Goal: Find specific page/section: Find specific page/section

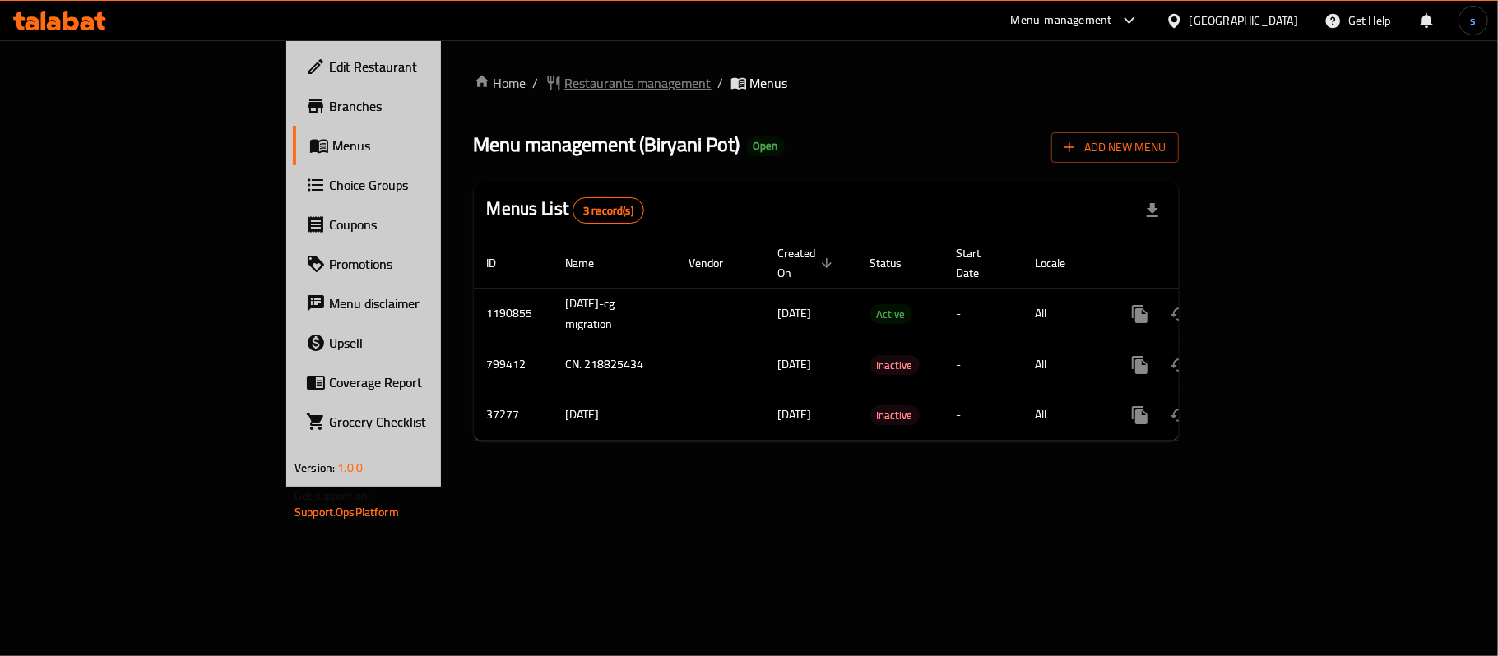
click at [565, 82] on span "Restaurants management" at bounding box center [638, 83] width 146 height 20
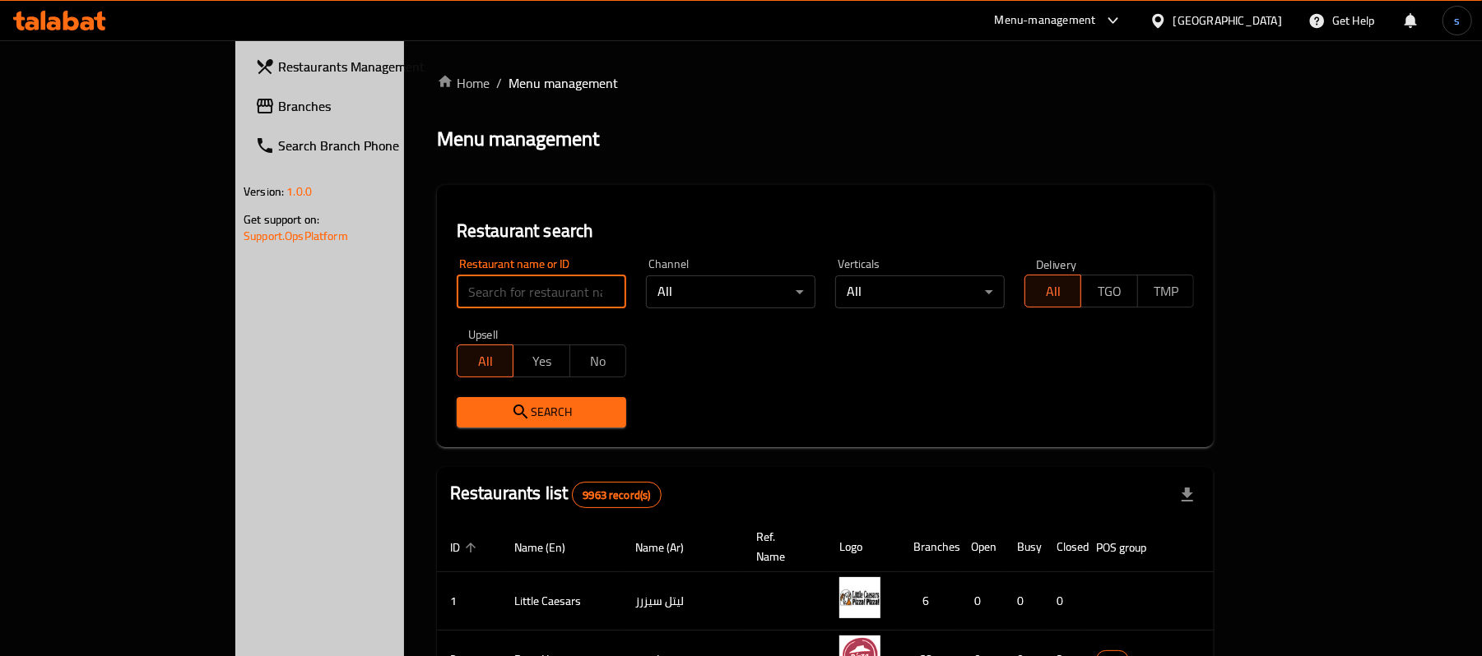
click at [457, 287] on input "search" at bounding box center [541, 292] width 169 height 33
paste input "2726"
type input "2726"
click button "Search" at bounding box center [541, 412] width 169 height 30
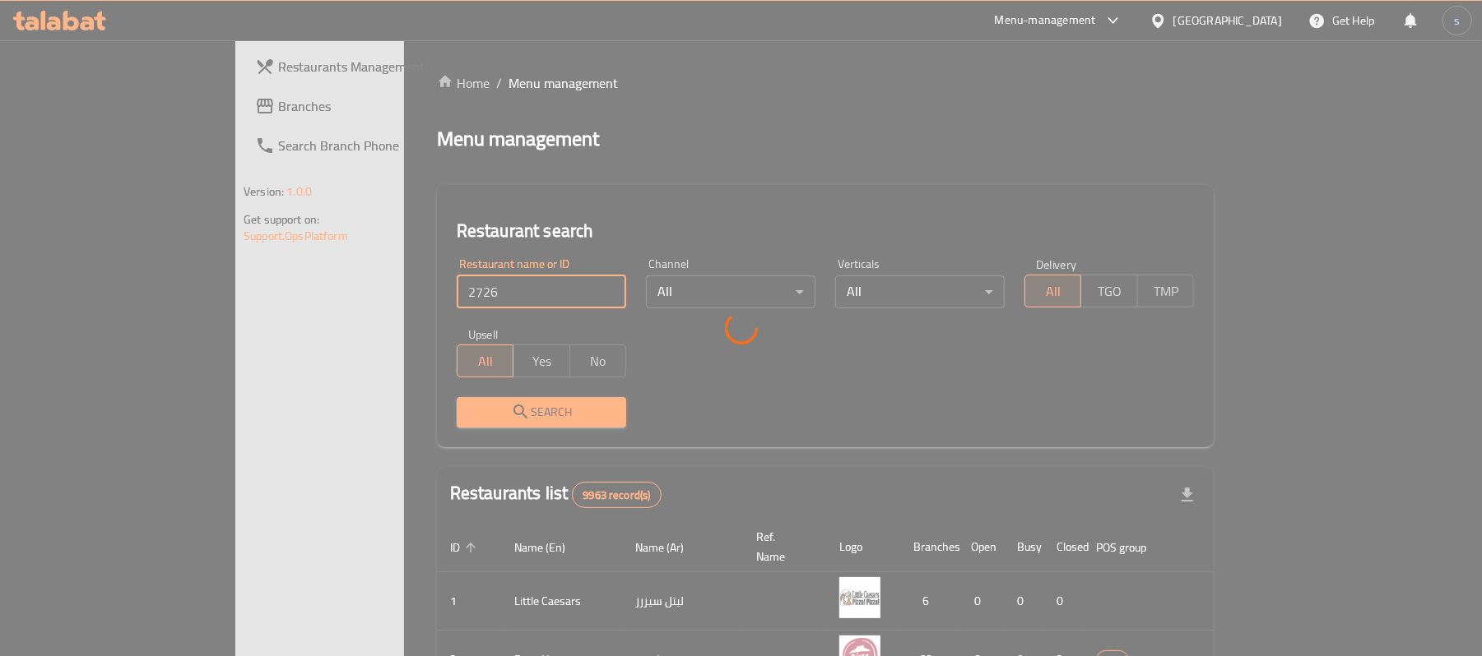
click button "Search" at bounding box center [541, 412] width 169 height 30
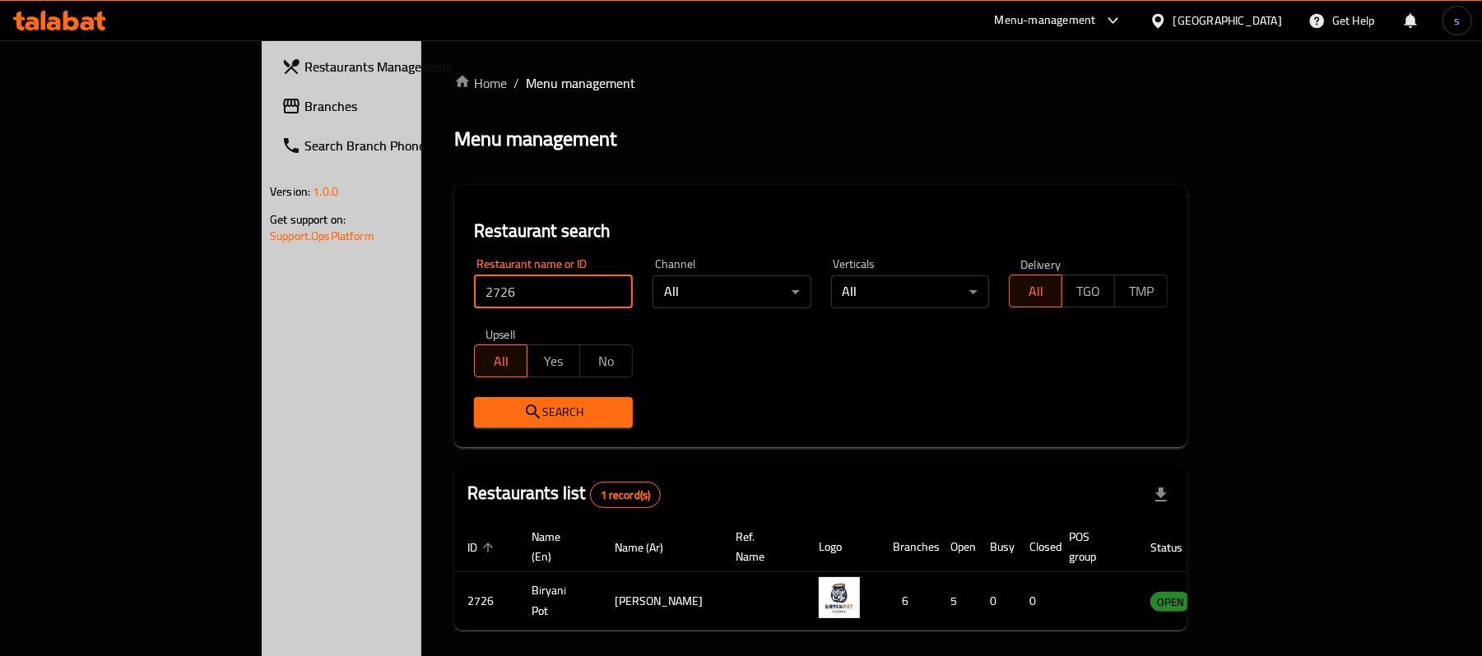
click at [304, 109] on span "Branches" at bounding box center [400, 106] width 192 height 20
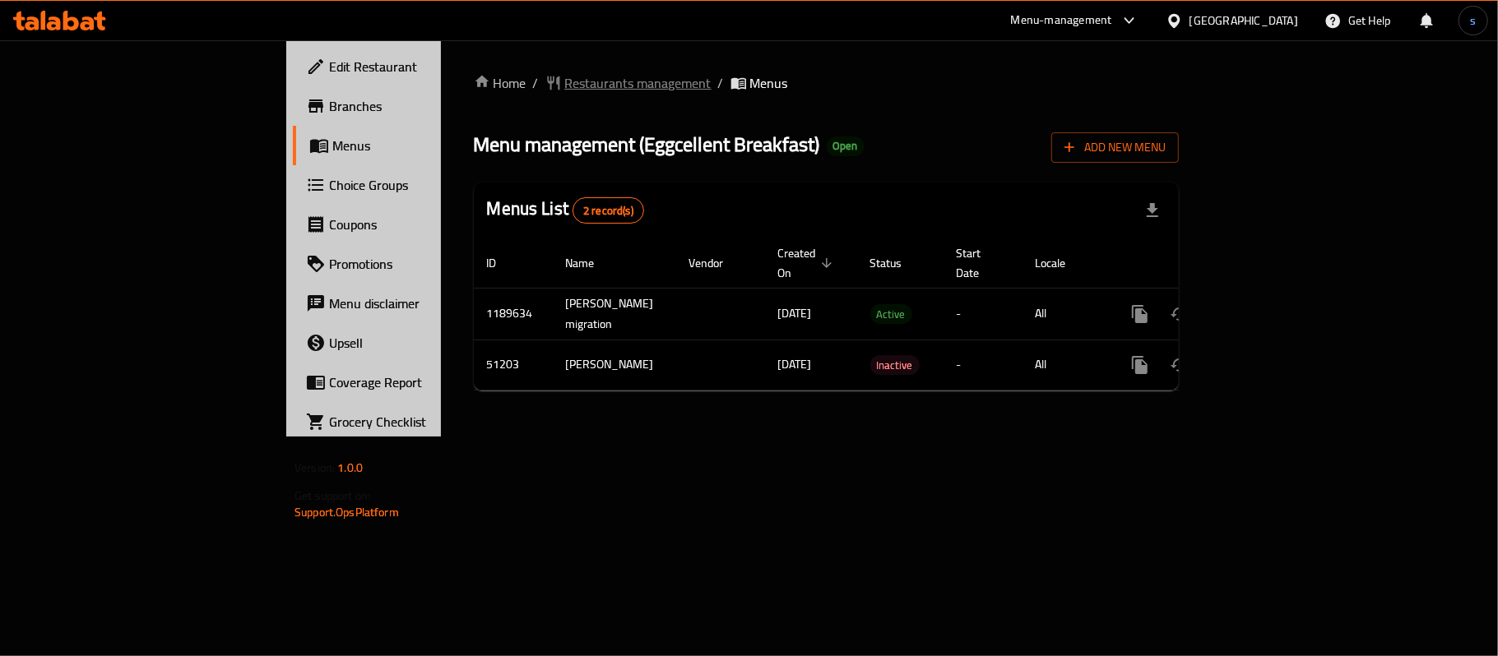
click at [565, 81] on span "Restaurants management" at bounding box center [638, 83] width 146 height 20
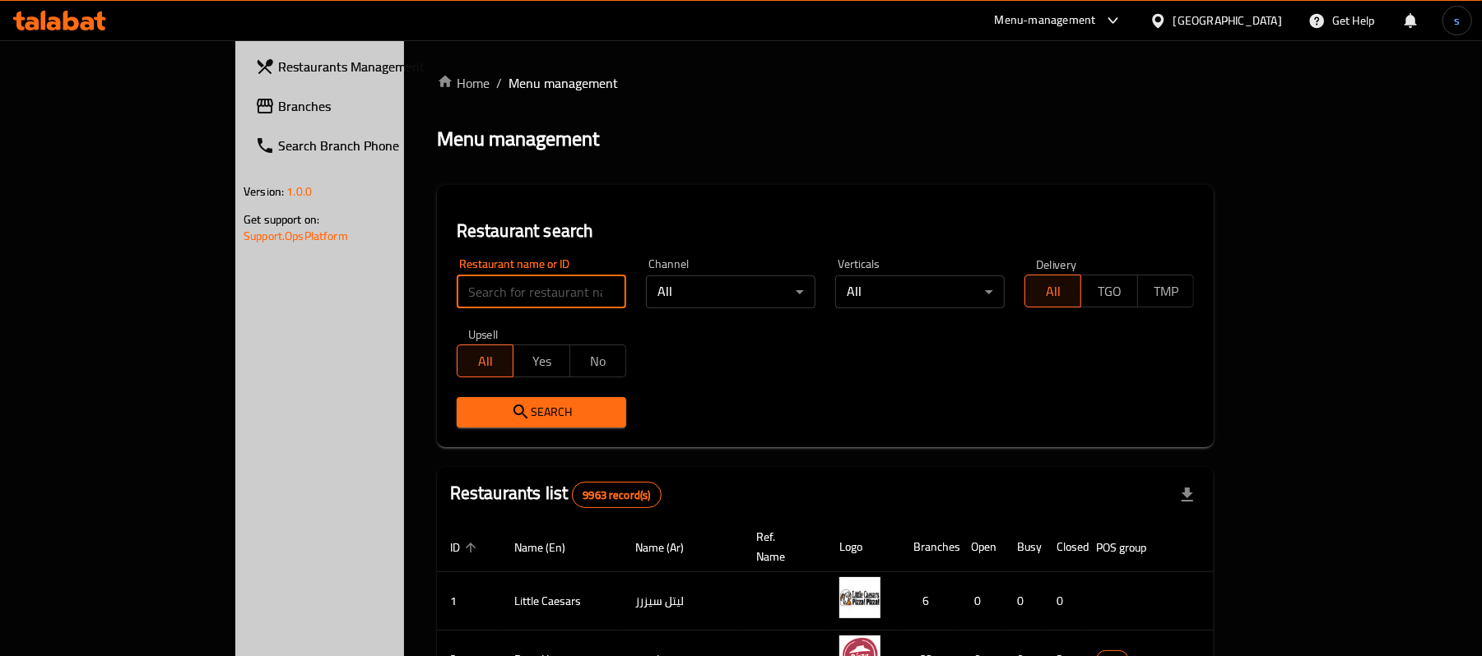
click at [457, 276] on input "search" at bounding box center [541, 292] width 169 height 33
paste input "25657"
type input "25657"
click button "Search" at bounding box center [541, 412] width 169 height 30
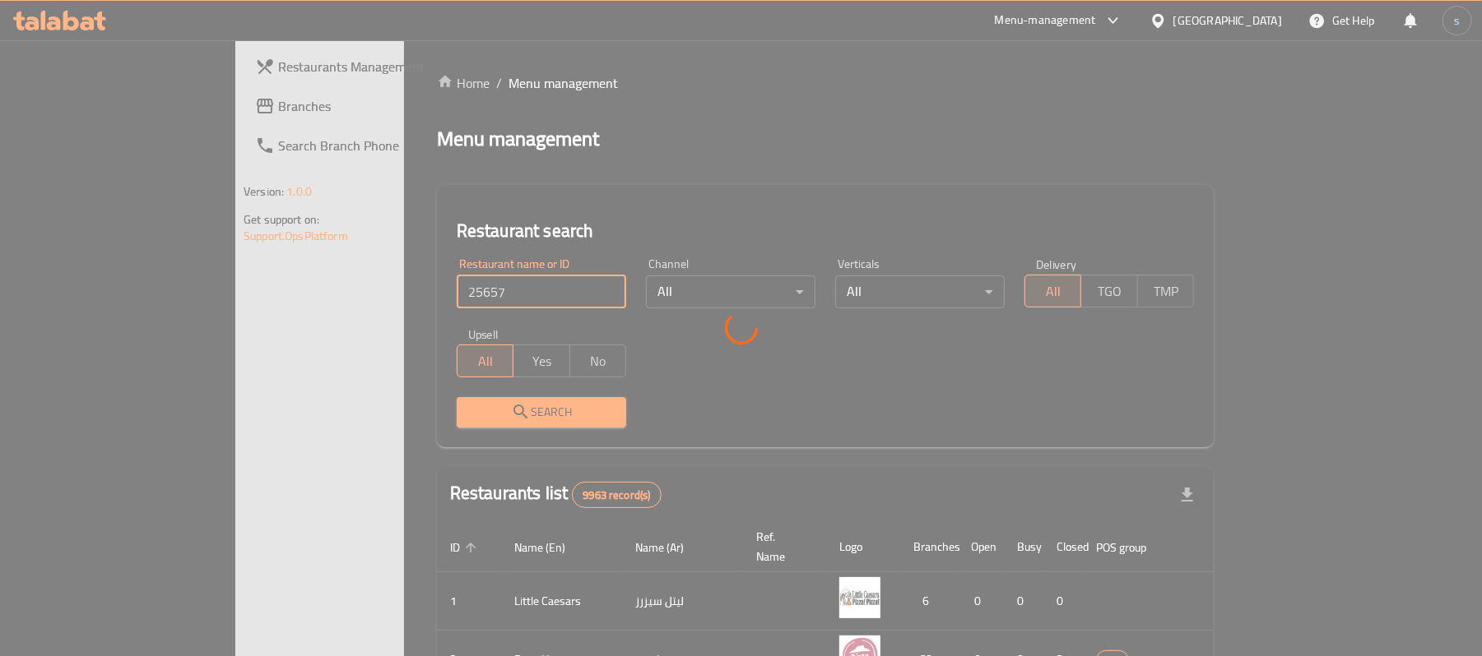
click button "Search" at bounding box center [541, 412] width 169 height 30
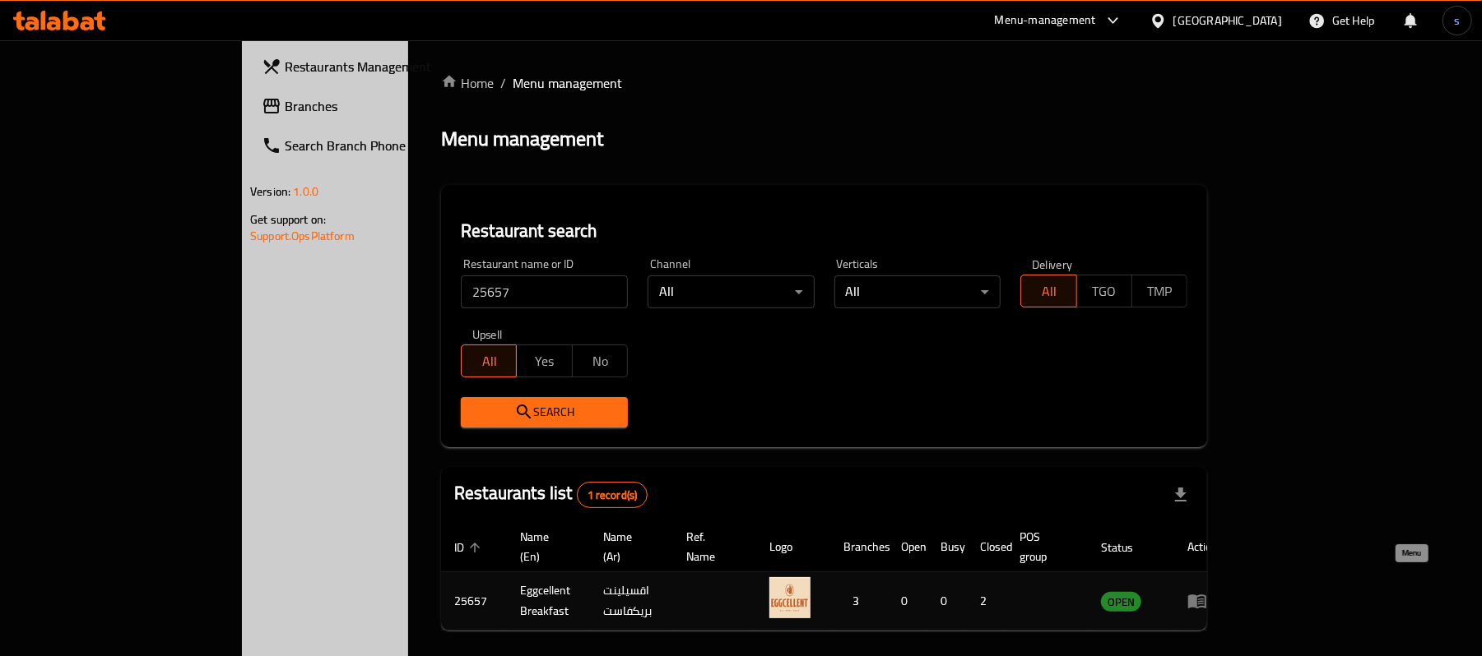
click at [1207, 591] on icon "enhanced table" at bounding box center [1197, 601] width 20 height 20
